Goal: Transaction & Acquisition: Purchase product/service

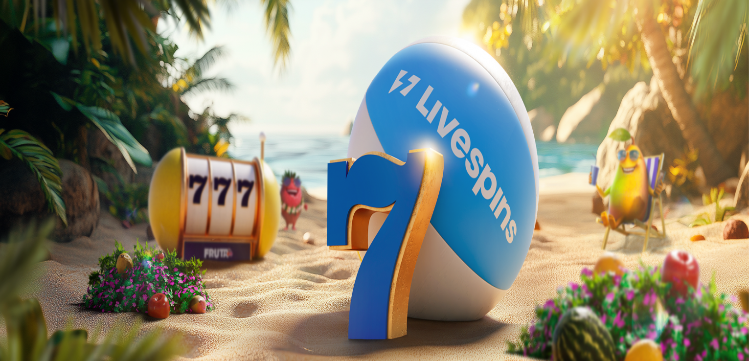
click at [78, 41] on button "Kirjaudu" at bounding box center [68, 35] width 32 height 10
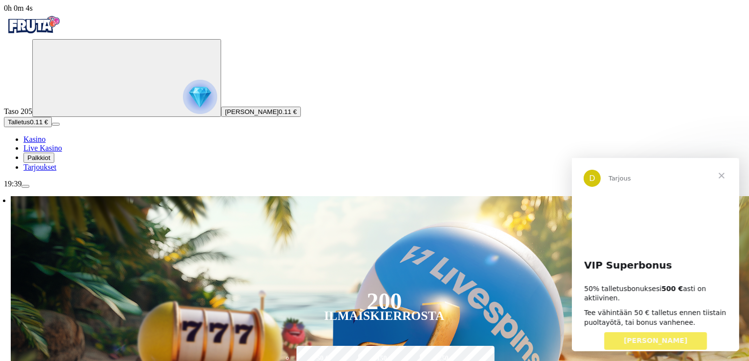
click at [351, 345] on label "50 €" at bounding box center [322, 359] width 57 height 28
type input "**"
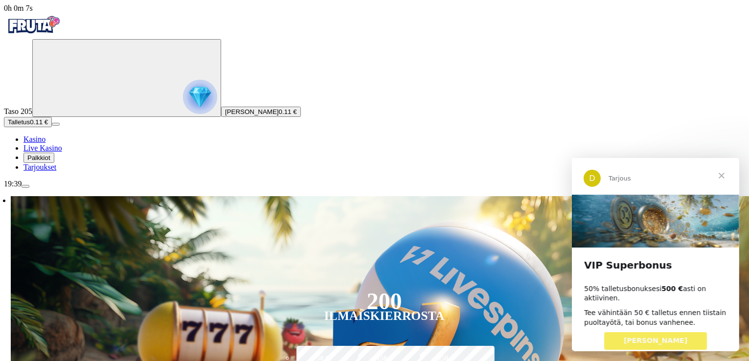
click at [659, 336] on span "[PERSON_NAME]" at bounding box center [656, 340] width 64 height 8
click at [720, 169] on span "Sulje" at bounding box center [721, 175] width 35 height 35
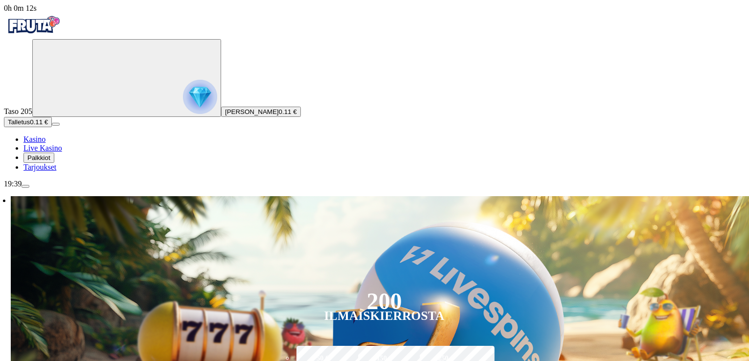
click at [351, 345] on label "50 €" at bounding box center [322, 359] width 57 height 28
click at [431, 310] on div "Ilmaiskierrosta" at bounding box center [384, 316] width 120 height 12
click at [279, 116] on span "0.11 €" at bounding box center [288, 111] width 18 height 7
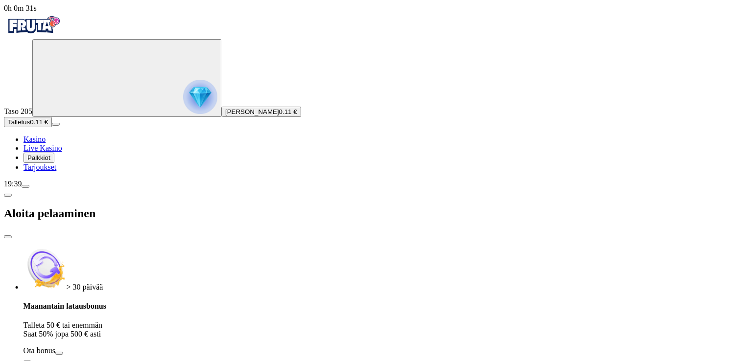
click at [63, 352] on button "Ota bonus" at bounding box center [59, 353] width 8 height 3
type input "**"
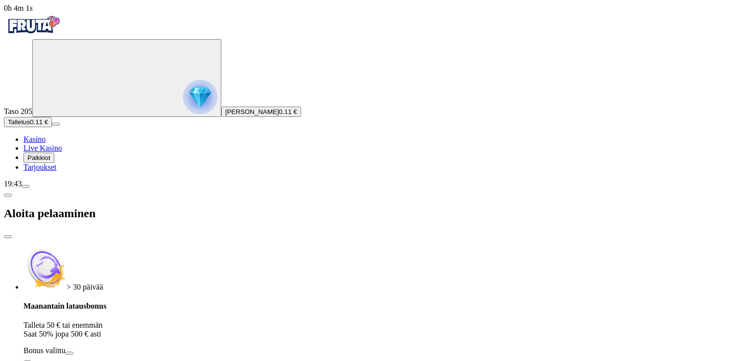
click at [69, 353] on span "button" at bounding box center [69, 353] width 0 height 0
click at [63, 352] on button "Ota bonus" at bounding box center [59, 353] width 8 height 3
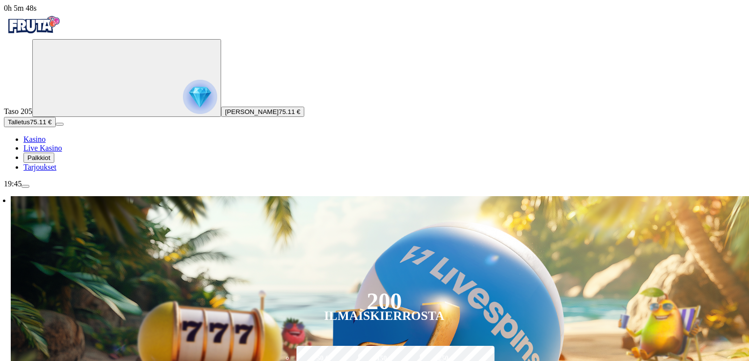
drag, startPoint x: 486, startPoint y: 338, endPoint x: 512, endPoint y: 255, distance: 87.4
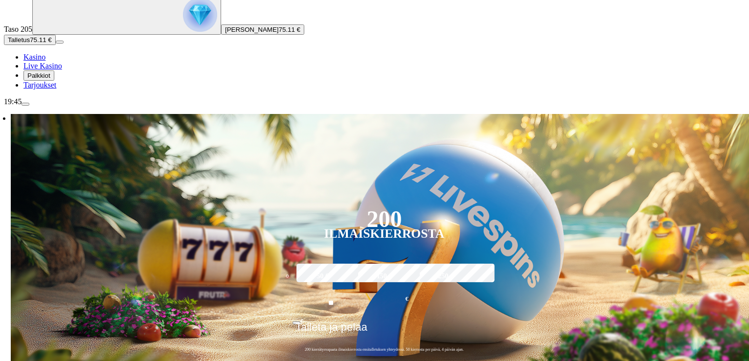
scroll to position [95, 0]
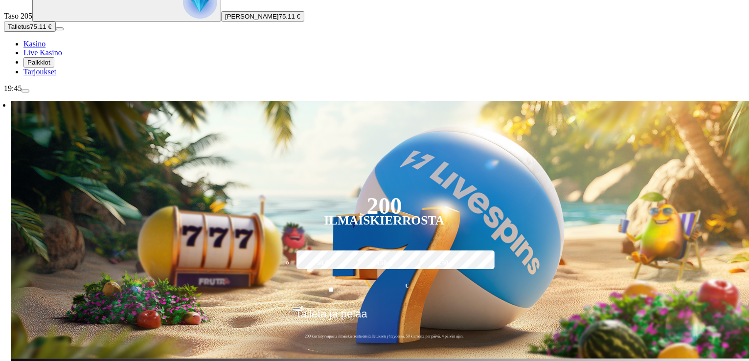
drag, startPoint x: 503, startPoint y: 249, endPoint x: 502, endPoint y: 285, distance: 35.7
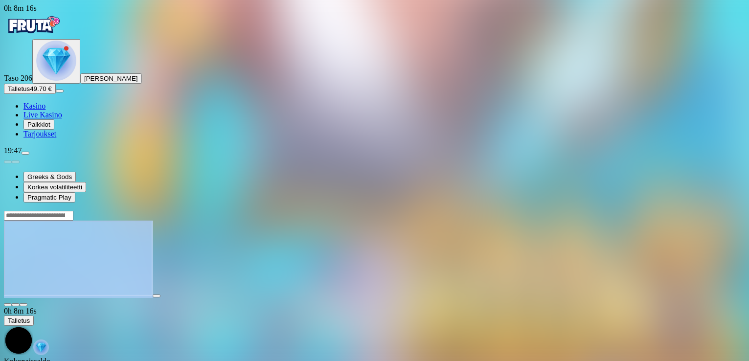
click at [700, 210] on div at bounding box center [374, 258] width 741 height 96
click at [8, 305] on span "close icon" at bounding box center [8, 305] width 0 height 0
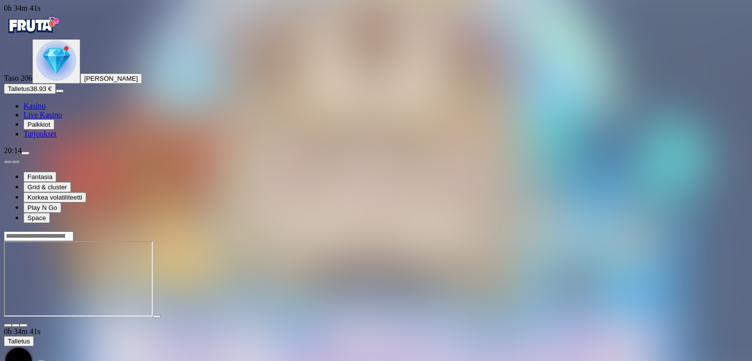
click at [46, 110] on span "Kasino" at bounding box center [34, 106] width 22 height 8
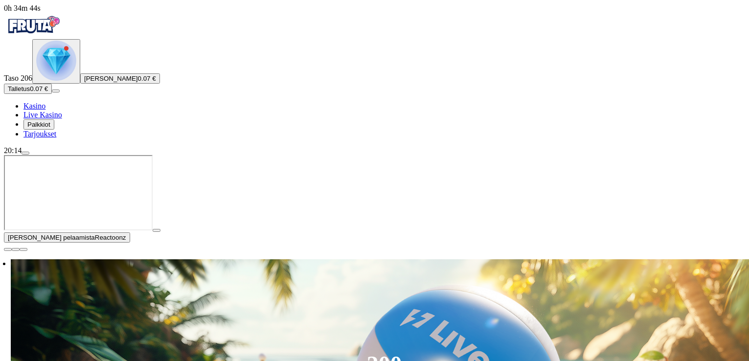
click at [53, 81] on img "Primary" at bounding box center [56, 61] width 40 height 40
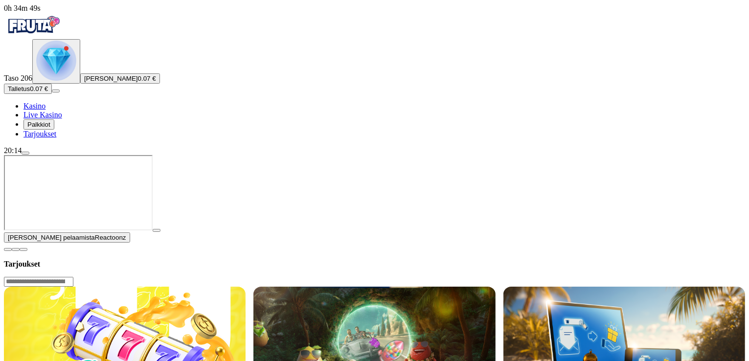
click at [25, 153] on span "menu icon" at bounding box center [25, 153] width 0 height 0
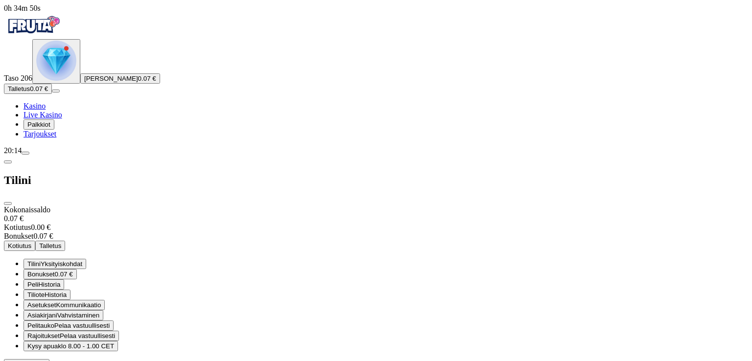
click at [73, 271] on span "0.07 €" at bounding box center [64, 274] width 18 height 7
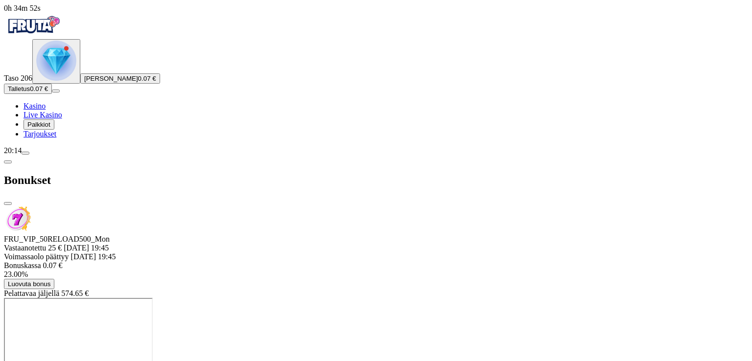
click at [50, 280] on span "Luovuta bonus" at bounding box center [29, 283] width 43 height 7
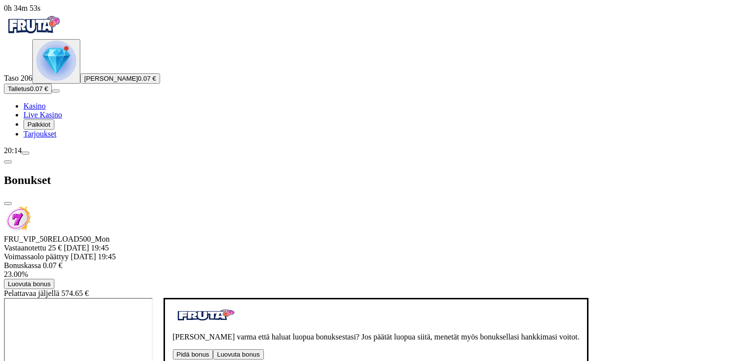
click at [237, 349] on button "Luovuta bonus" at bounding box center [238, 354] width 50 height 10
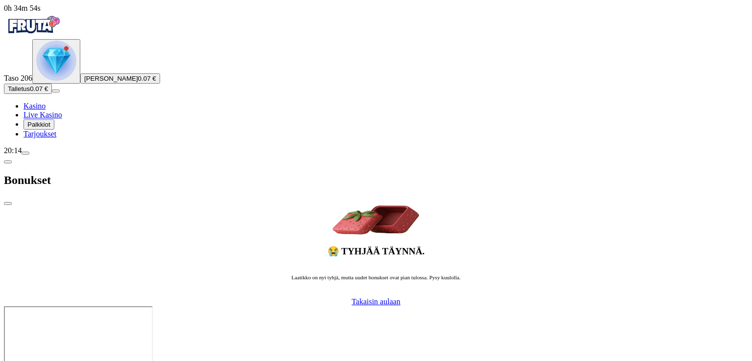
click at [62, 82] on div "Primary" at bounding box center [56, 62] width 40 height 42
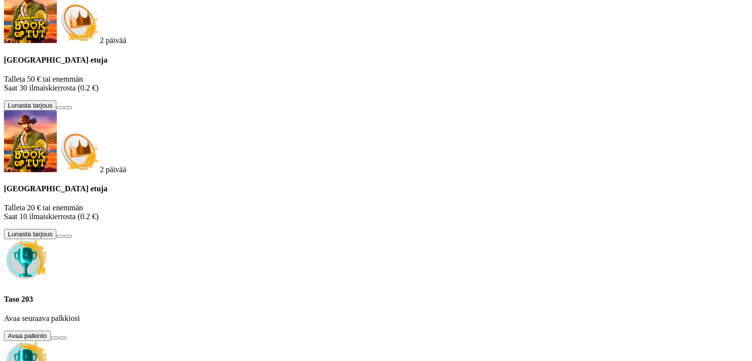
click at [59, 337] on button at bounding box center [55, 338] width 8 height 3
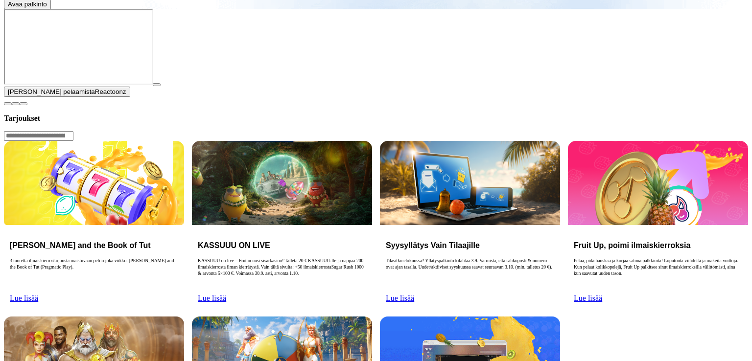
click at [51, 9] on button "Avaa palkinto" at bounding box center [27, 4] width 47 height 10
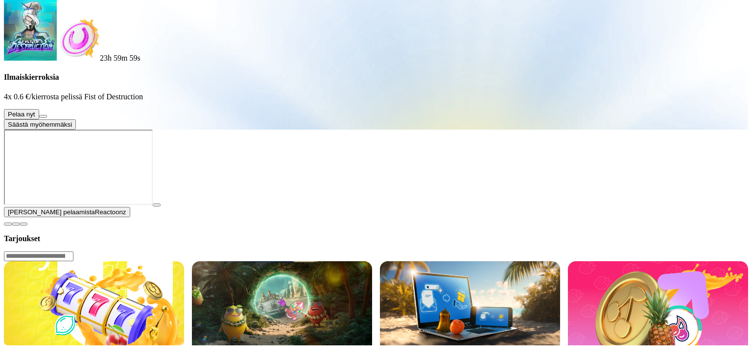
click at [72, 128] on span "Säästä myöhemmäksi" at bounding box center [40, 124] width 64 height 7
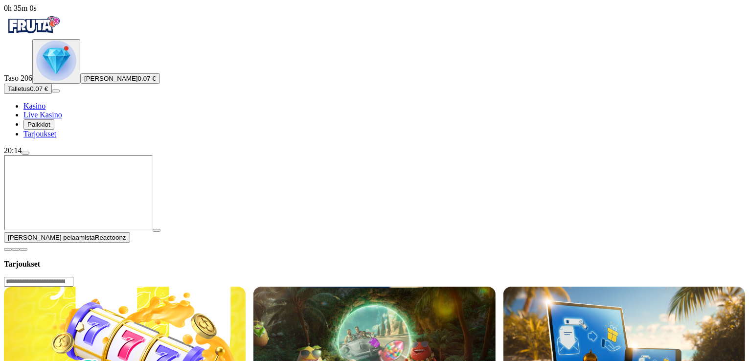
click at [59, 82] on div "Primary" at bounding box center [56, 62] width 40 height 42
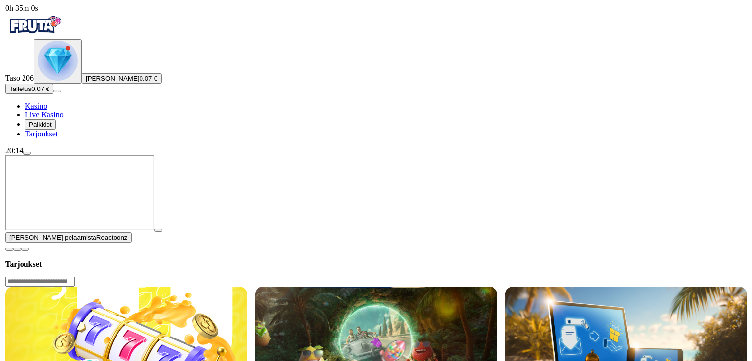
scroll to position [353, 0]
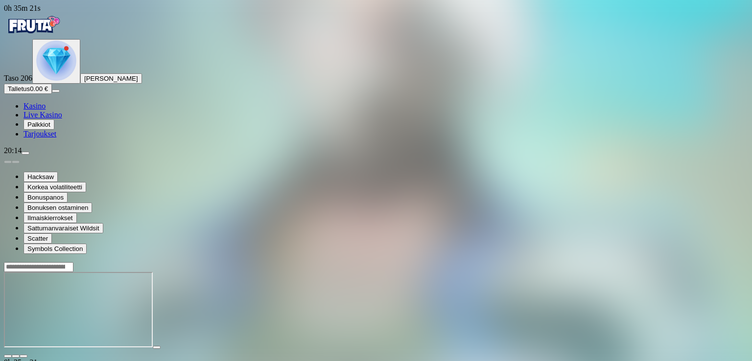
click at [8, 356] on span "close icon" at bounding box center [8, 356] width 0 height 0
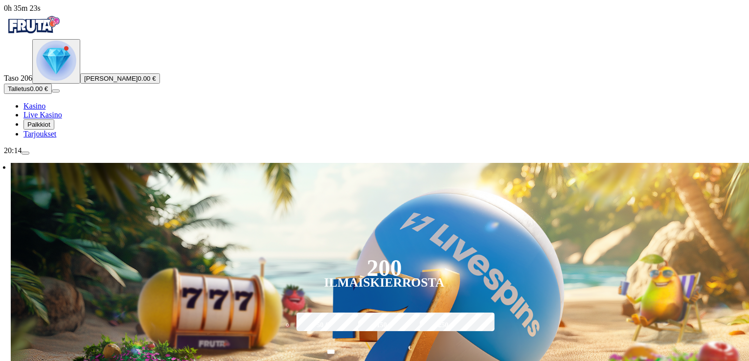
click at [32, 80] on span "Taso 206" at bounding box center [18, 78] width 28 height 8
click at [53, 81] on img "Primary" at bounding box center [56, 61] width 40 height 40
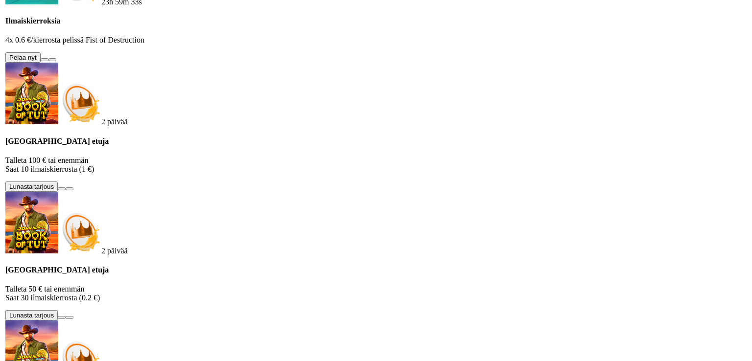
scroll to position [526, 0]
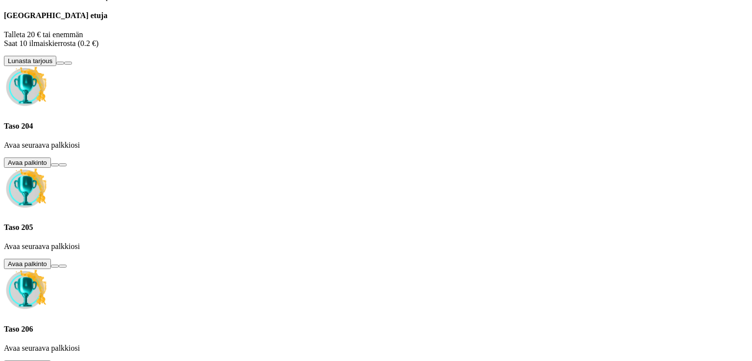
click at [59, 166] on button at bounding box center [55, 164] width 8 height 3
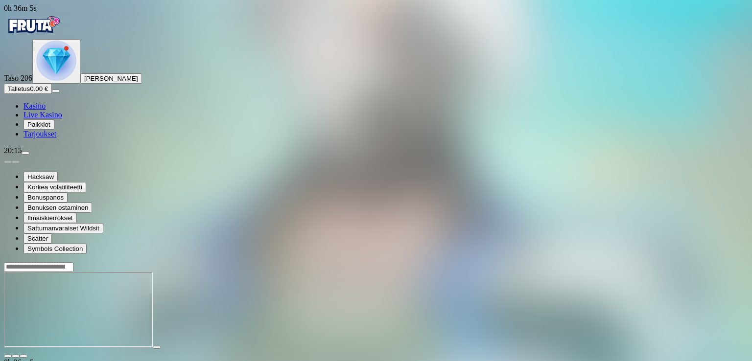
drag, startPoint x: 696, startPoint y: 44, endPoint x: 680, endPoint y: 50, distance: 17.5
click at [8, 356] on span "close icon" at bounding box center [8, 356] width 0 height 0
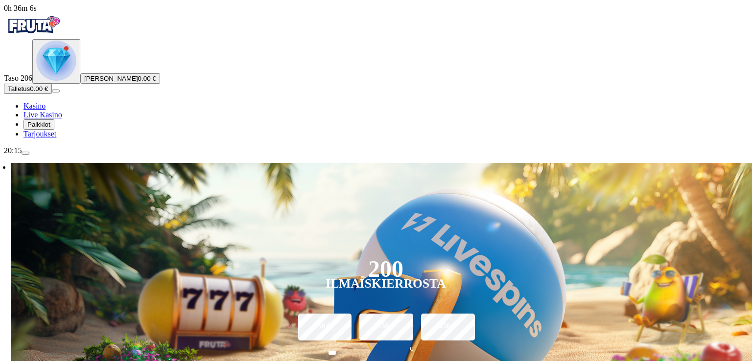
click at [44, 81] on img "Primary" at bounding box center [56, 61] width 40 height 40
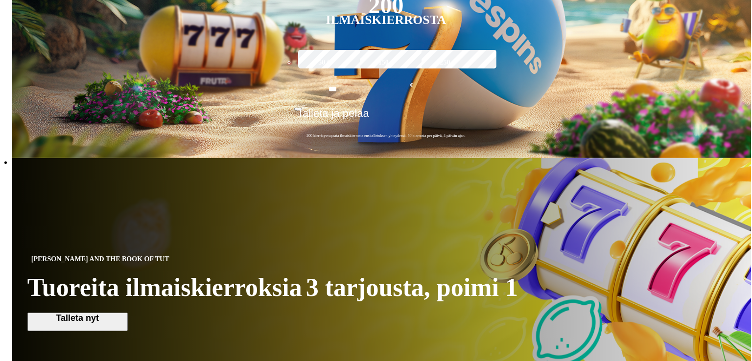
scroll to position [526, 0]
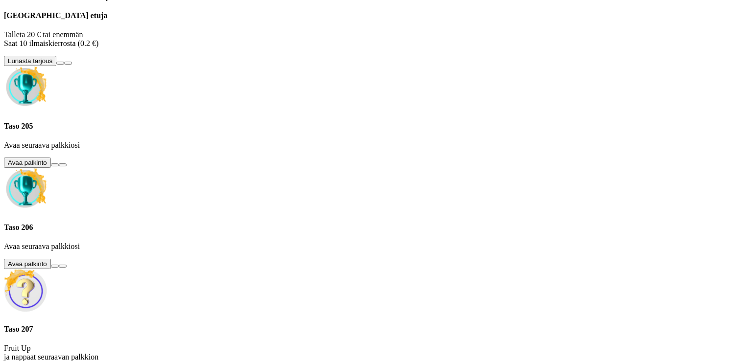
click at [59, 166] on button at bounding box center [55, 164] width 8 height 3
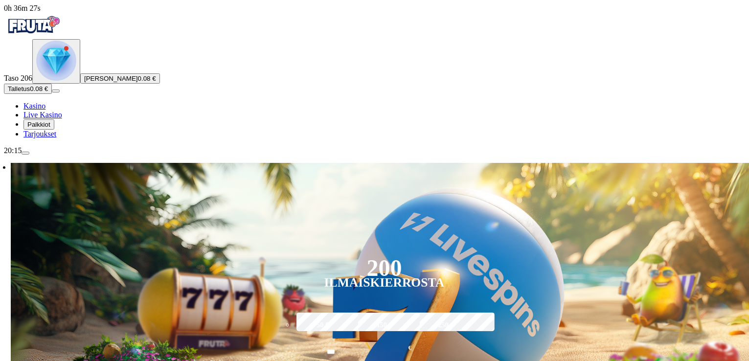
click at [72, 81] on img "Primary" at bounding box center [56, 61] width 40 height 40
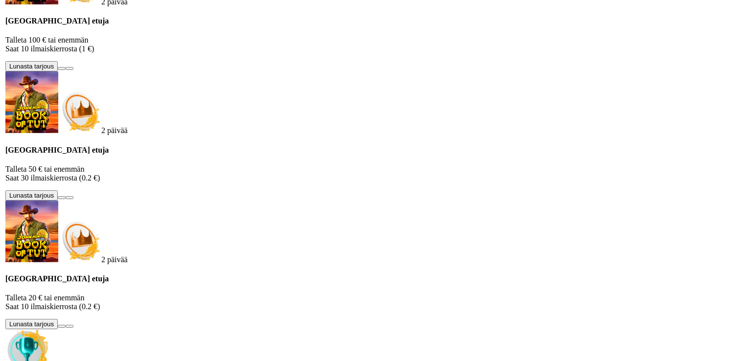
scroll to position [526, 0]
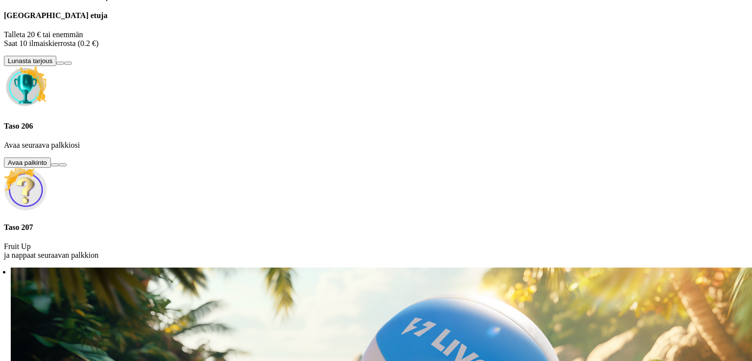
click at [59, 166] on button at bounding box center [55, 164] width 8 height 3
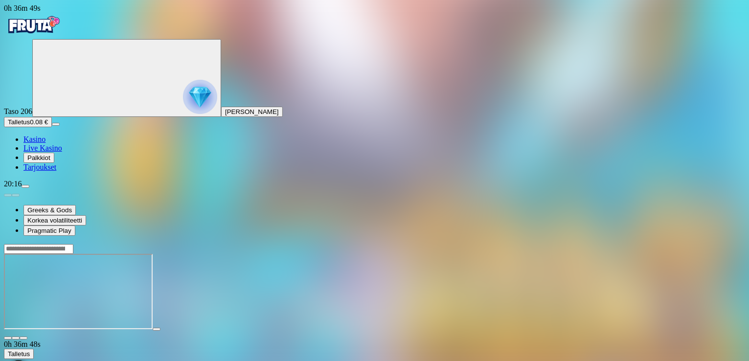
click at [8, 338] on span "close icon" at bounding box center [8, 338] width 0 height 0
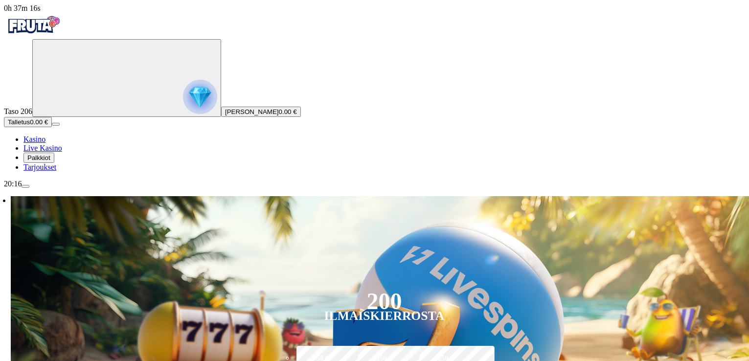
click at [52, 127] on button "Talletus 0.00 €" at bounding box center [28, 122] width 48 height 10
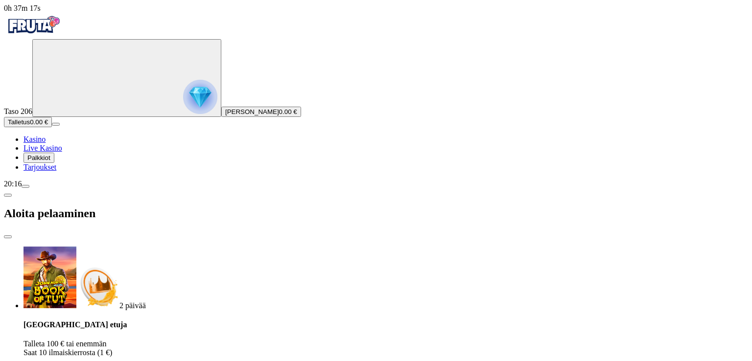
drag, startPoint x: 172, startPoint y: 220, endPoint x: 53, endPoint y: 227, distance: 119.1
type input "**"
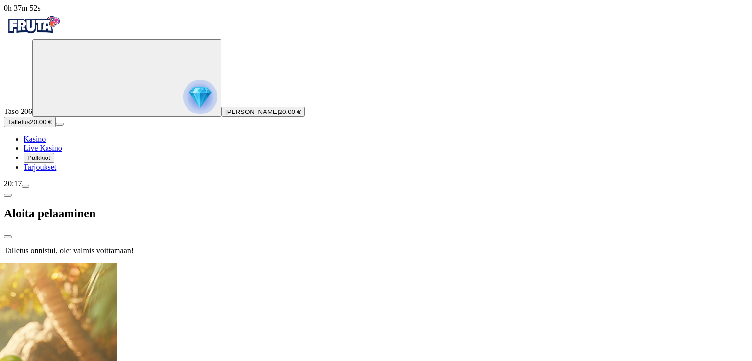
click at [406, 263] on div at bounding box center [376, 263] width 744 height 0
